Goal: Task Accomplishment & Management: Complete application form

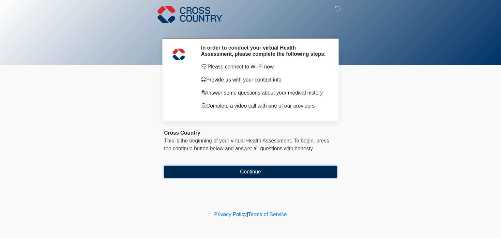
click at [259, 173] on button "Continue" at bounding box center [250, 172] width 173 height 12
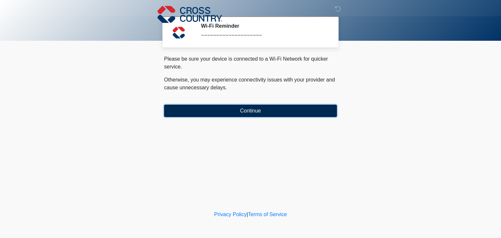
click at [250, 110] on button "Continue" at bounding box center [250, 111] width 173 height 12
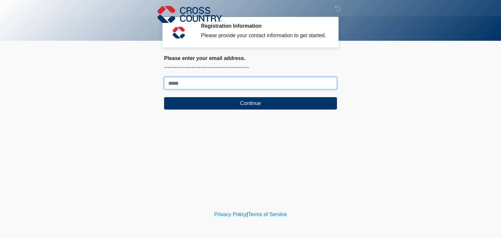
click at [226, 83] on input "Where should we email your response?" at bounding box center [250, 83] width 173 height 12
type input "**********"
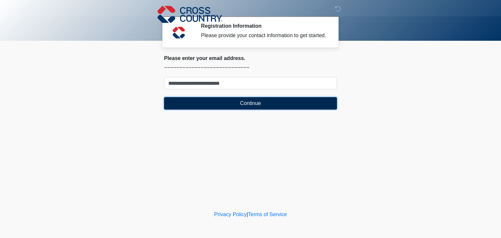
click at [223, 102] on button "Continue" at bounding box center [250, 103] width 173 height 12
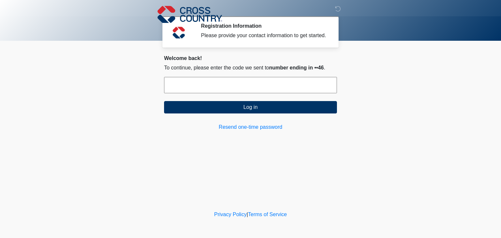
click at [213, 81] on input "text" at bounding box center [250, 85] width 173 height 16
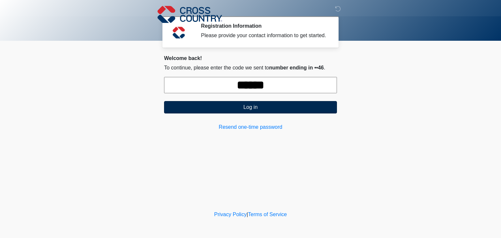
type input "******"
click at [233, 110] on button "Log in" at bounding box center [250, 107] width 173 height 12
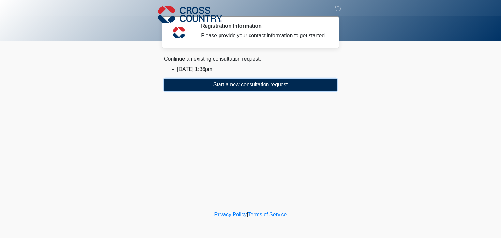
click at [259, 83] on button "Start a new consultation request" at bounding box center [250, 85] width 173 height 12
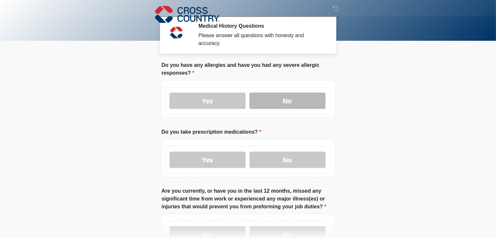
click at [281, 98] on label "No" at bounding box center [287, 101] width 76 height 16
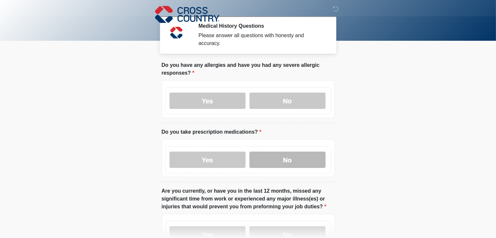
click at [289, 153] on label "No" at bounding box center [287, 160] width 76 height 16
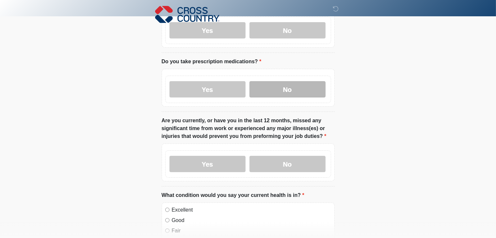
scroll to position [84, 0]
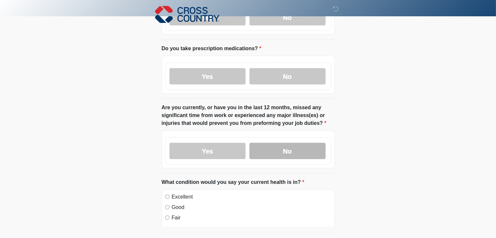
click at [304, 143] on label "No" at bounding box center [287, 151] width 76 height 16
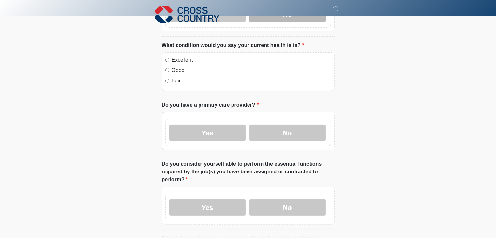
scroll to position [223, 0]
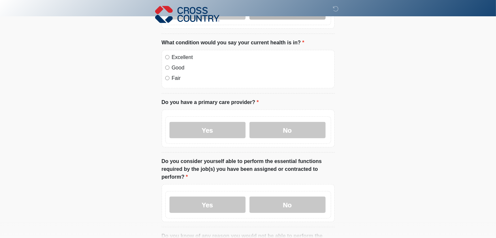
click at [211, 197] on label "Yes" at bounding box center [207, 205] width 76 height 16
click at [284, 127] on label "No" at bounding box center [287, 130] width 76 height 16
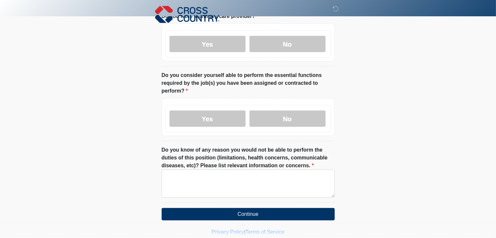
scroll to position [313, 0]
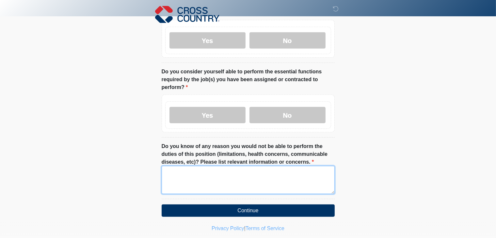
click at [226, 167] on textarea "Do you know of any reason you would not be able to perform the duties of this p…" at bounding box center [248, 180] width 173 height 28
type textarea "*"
click at [166, 166] on textarea "**********" at bounding box center [248, 180] width 173 height 28
click at [182, 166] on textarea "**********" at bounding box center [248, 180] width 173 height 28
click at [285, 166] on textarea "**********" at bounding box center [248, 180] width 173 height 28
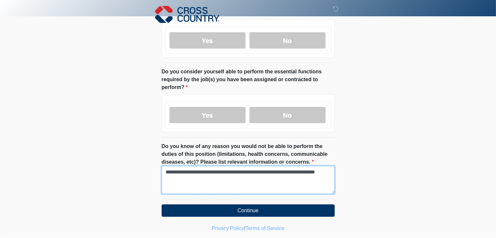
click at [322, 166] on textarea "**********" at bounding box center [248, 180] width 173 height 28
drag, startPoint x: 348, startPoint y: 159, endPoint x: 303, endPoint y: 165, distance: 45.4
click at [303, 166] on textarea "**********" at bounding box center [248, 180] width 173 height 28
type textarea "**********"
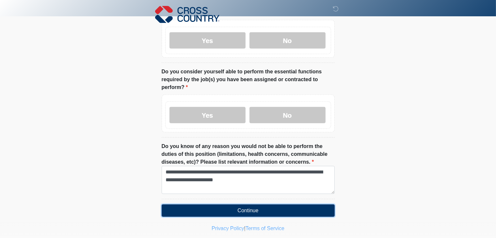
click at [308, 205] on button "Continue" at bounding box center [248, 211] width 173 height 12
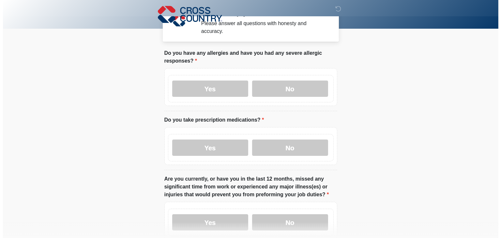
scroll to position [0, 0]
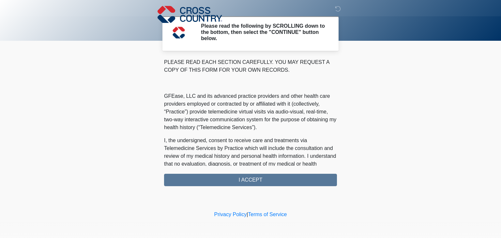
click at [285, 183] on div "PLEASE READ EACH SECTION CAREFULLY. YOU MAY REQUEST A COPY OF THIS FORM FOR YOU…" at bounding box center [250, 122] width 173 height 128
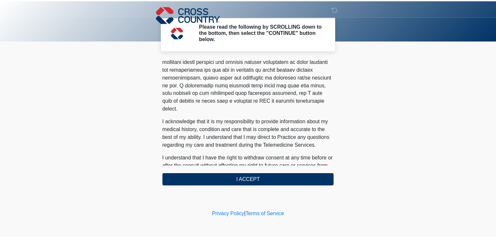
scroll to position [414, 0]
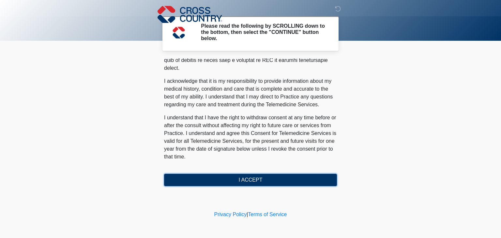
click at [265, 182] on button "I ACCEPT" at bounding box center [250, 180] width 173 height 12
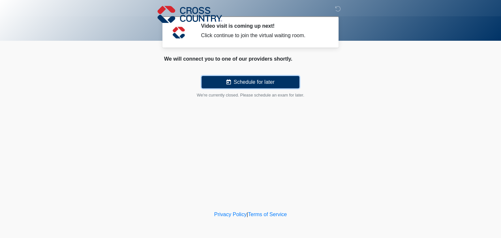
click at [264, 85] on button "Schedule for later" at bounding box center [251, 82] width 98 height 12
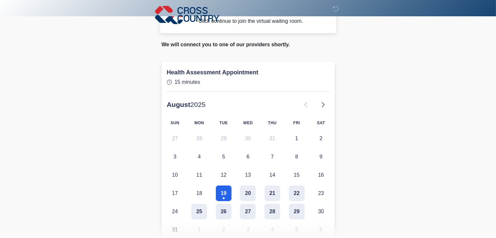
scroll to position [0, 0]
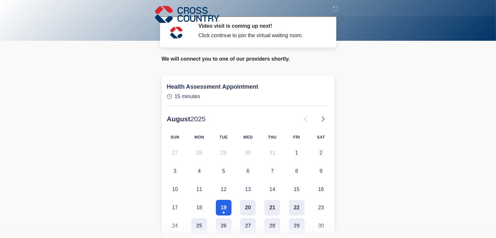
click at [263, 27] on div at bounding box center [243, 14] width 196 height 29
click at [226, 204] on button "19" at bounding box center [224, 208] width 16 height 16
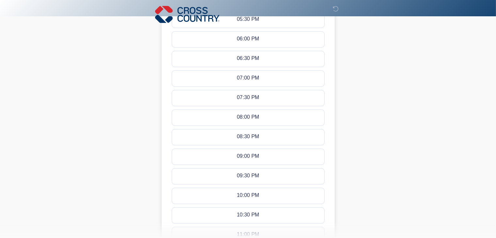
scroll to position [323, 0]
click at [269, 157] on button "09:00 PM" at bounding box center [248, 157] width 152 height 16
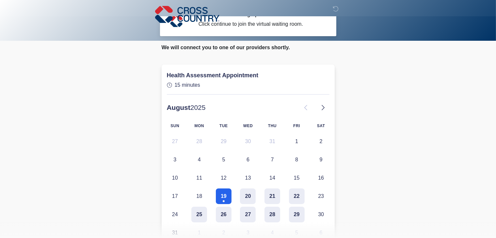
scroll to position [0, 0]
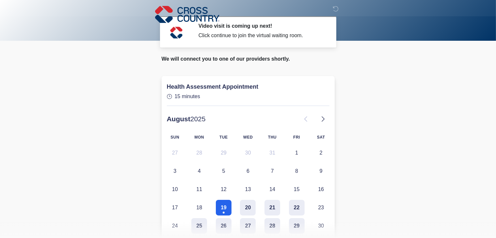
click at [248, 26] on div at bounding box center [243, 14] width 196 height 29
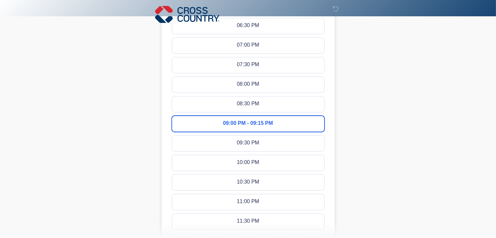
scroll to position [432, 0]
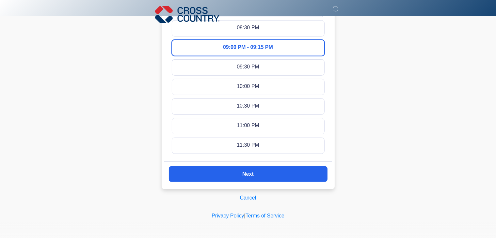
click at [262, 67] on div "09:30 PM - 09:45 PM" at bounding box center [247, 67] width 49 height 7
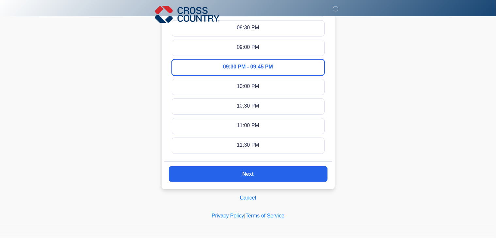
click at [0, 0] on slot "Next" at bounding box center [0, 0] width 0 height 0
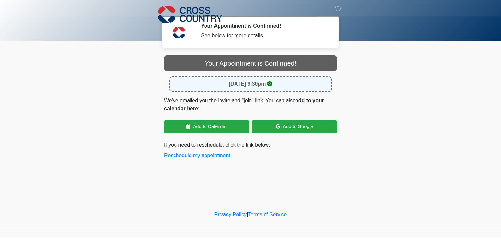
click at [419, 93] on body "‎ ‎ ‎ Your Appointment is Confirmed! See below for more details. Please connect…" at bounding box center [250, 119] width 501 height 238
click at [323, 65] on div "Your Appointment is Confirmed!" at bounding box center [250, 63] width 173 height 16
click at [238, 58] on div "Your Appointment is Confirmed!" at bounding box center [250, 63] width 173 height 16
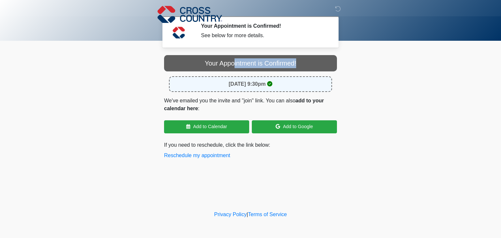
click at [238, 58] on div "Your Appointment is Confirmed!" at bounding box center [250, 63] width 173 height 16
click at [444, 117] on body "‎ ‎ ‎ Your Appointment is Confirmed! See below for more details. Please connect…" at bounding box center [250, 119] width 501 height 238
click at [229, 82] on strong "[DATE] 9:30pm" at bounding box center [247, 84] width 37 height 6
click at [115, 82] on body "‎ ‎ ‎ Your Appointment is Confirmed! See below for more details. Please connect…" at bounding box center [250, 119] width 501 height 238
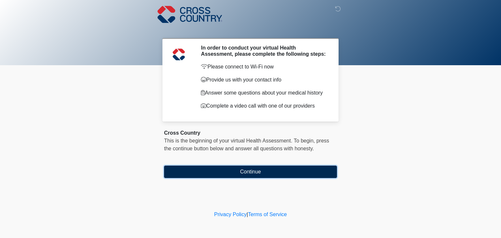
click at [234, 175] on button "Continue" at bounding box center [250, 172] width 173 height 12
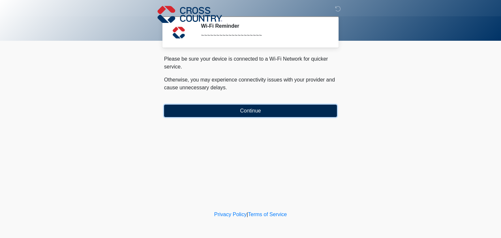
click at [250, 112] on button "Continue" at bounding box center [250, 111] width 173 height 12
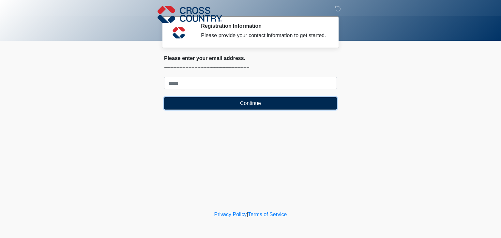
click at [250, 107] on button "Continue" at bounding box center [250, 103] width 173 height 12
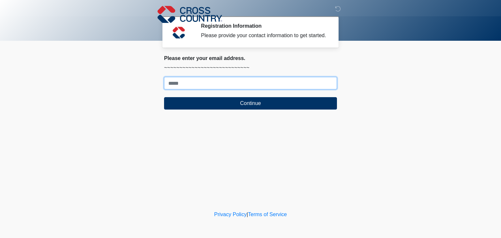
click at [230, 85] on input "Where should we email your response?" at bounding box center [250, 83] width 173 height 12
type input "**********"
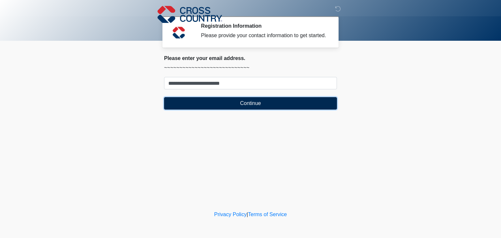
click at [231, 102] on button "Continue" at bounding box center [250, 103] width 173 height 12
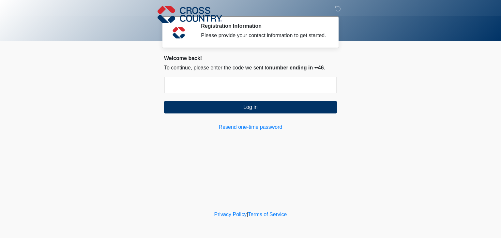
click at [231, 81] on input "text" at bounding box center [250, 85] width 173 height 16
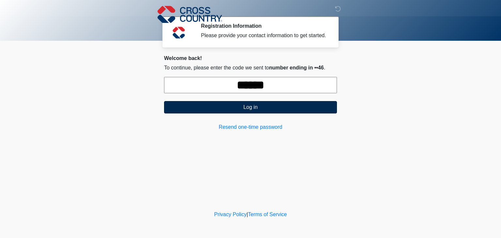
type input "******"
click at [239, 106] on button "Log in" at bounding box center [250, 107] width 173 height 12
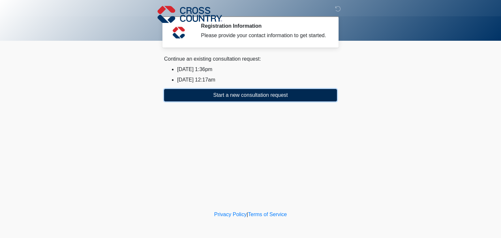
click at [273, 98] on button "Start a new consultation request" at bounding box center [250, 95] width 173 height 12
